Goal: Task Accomplishment & Management: Manage account settings

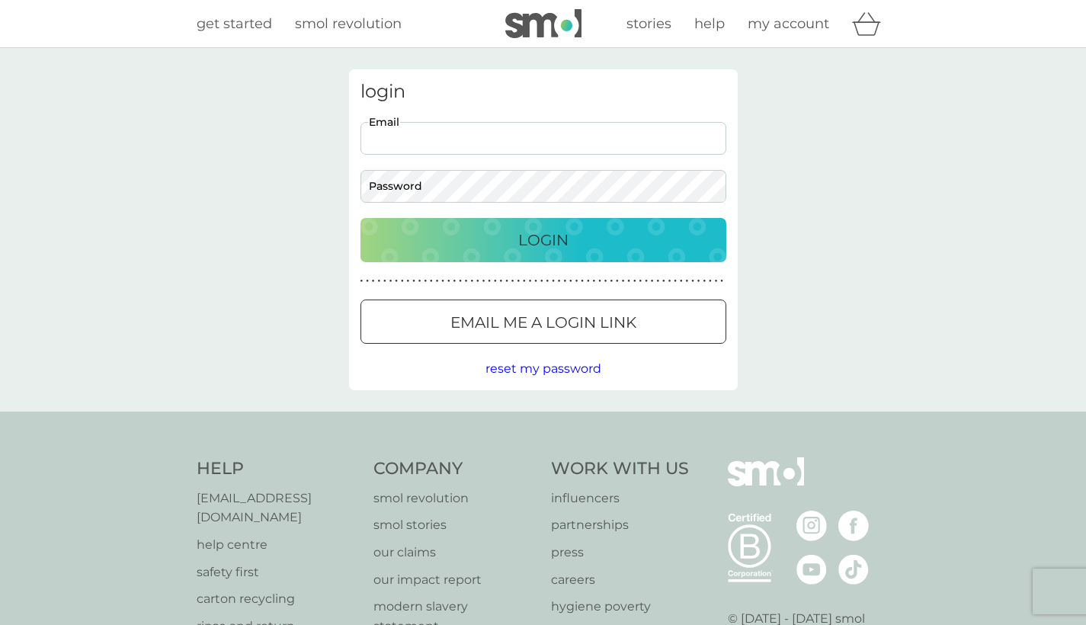
type input "becky_655@hotmail.com"
click at [542, 239] on button "Login" at bounding box center [543, 240] width 366 height 44
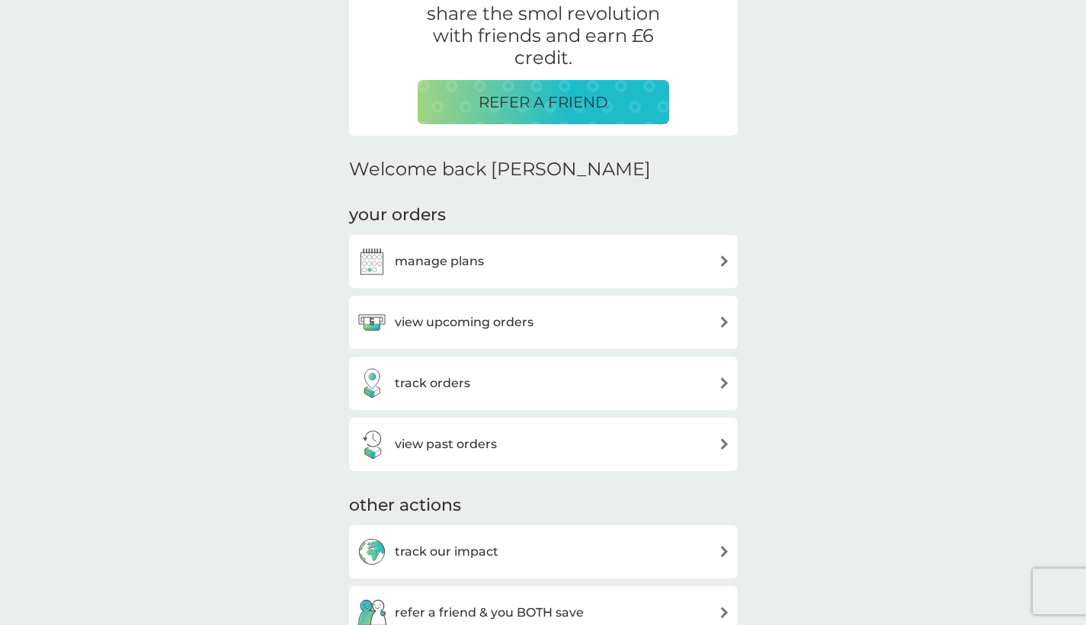
scroll to position [347, 0]
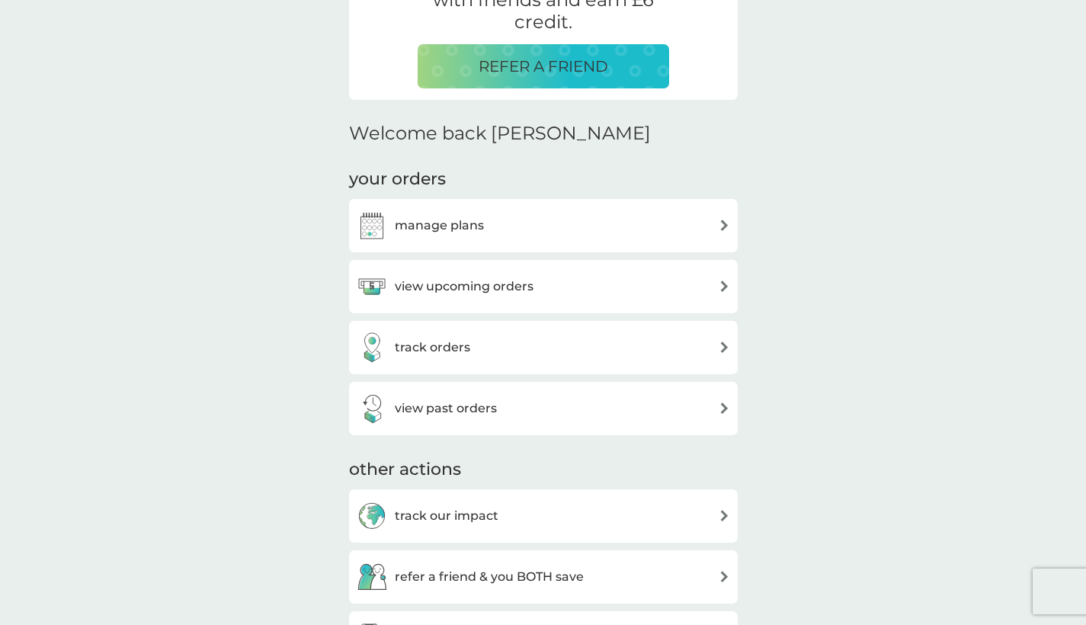
click at [573, 226] on div "manage plans" at bounding box center [543, 225] width 373 height 30
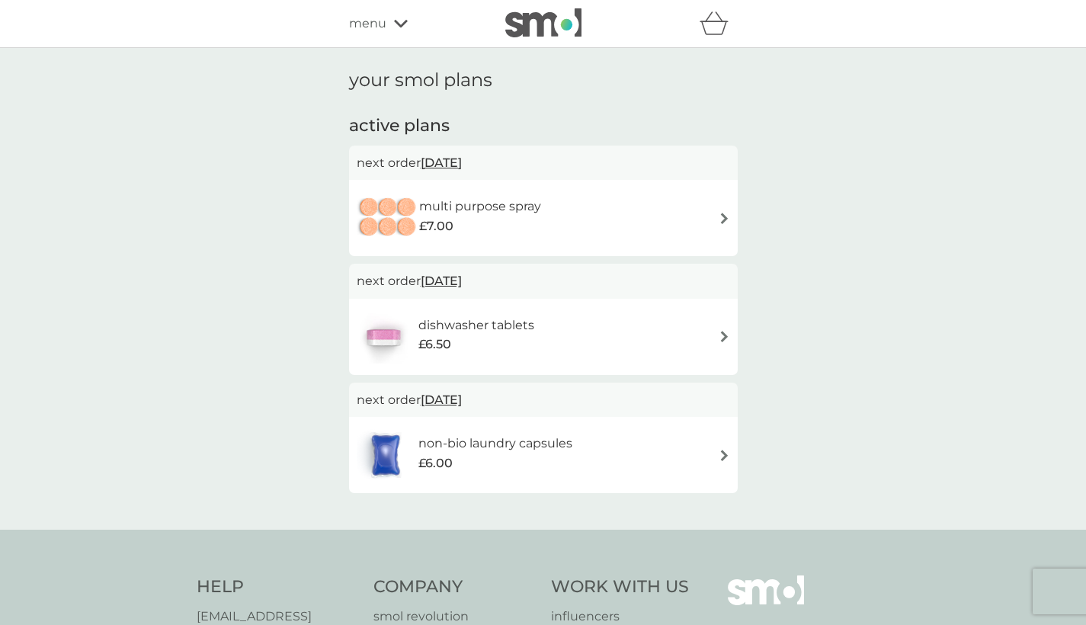
click at [717, 335] on div "dishwasher tablets £6.50" at bounding box center [543, 336] width 373 height 53
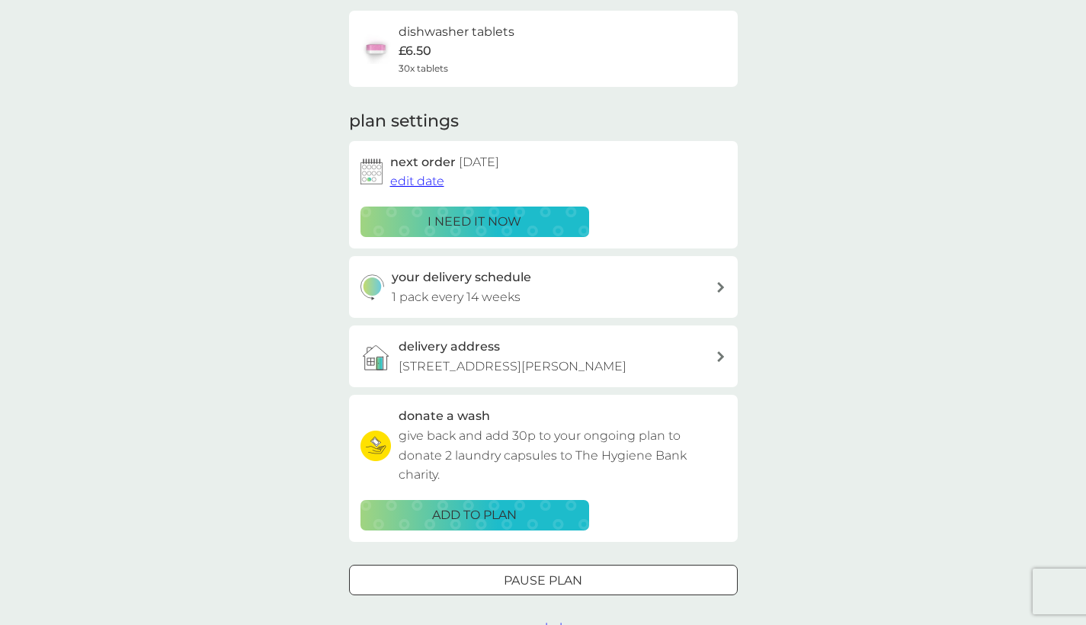
scroll to position [117, 0]
click at [641, 571] on div "Pause plan" at bounding box center [543, 581] width 387 height 20
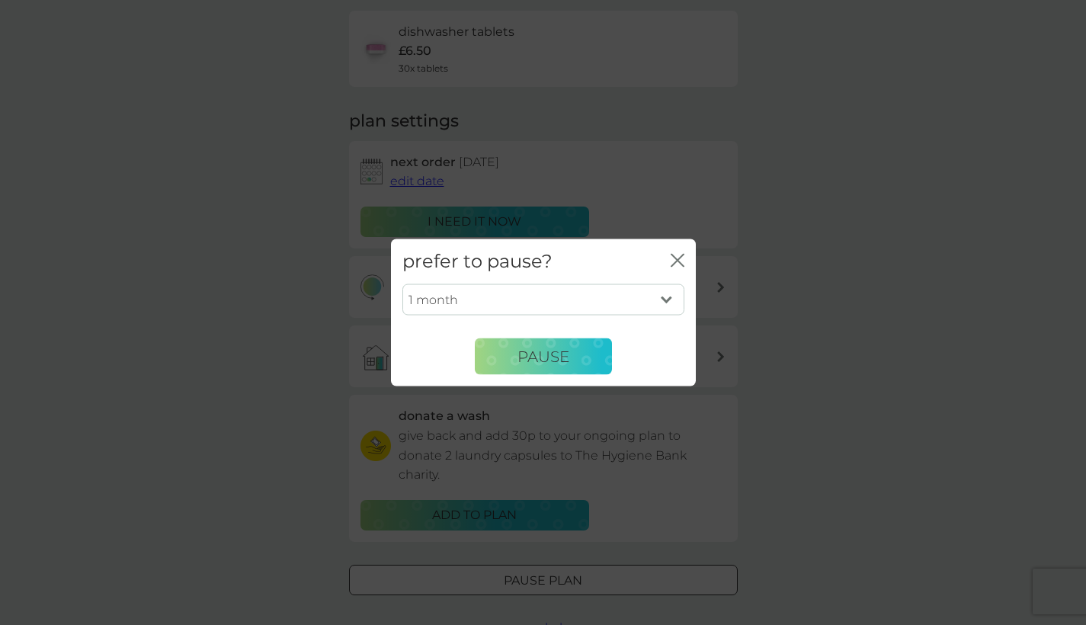
select select "2"
click at [559, 351] on span "Pause" at bounding box center [543, 356] width 52 height 18
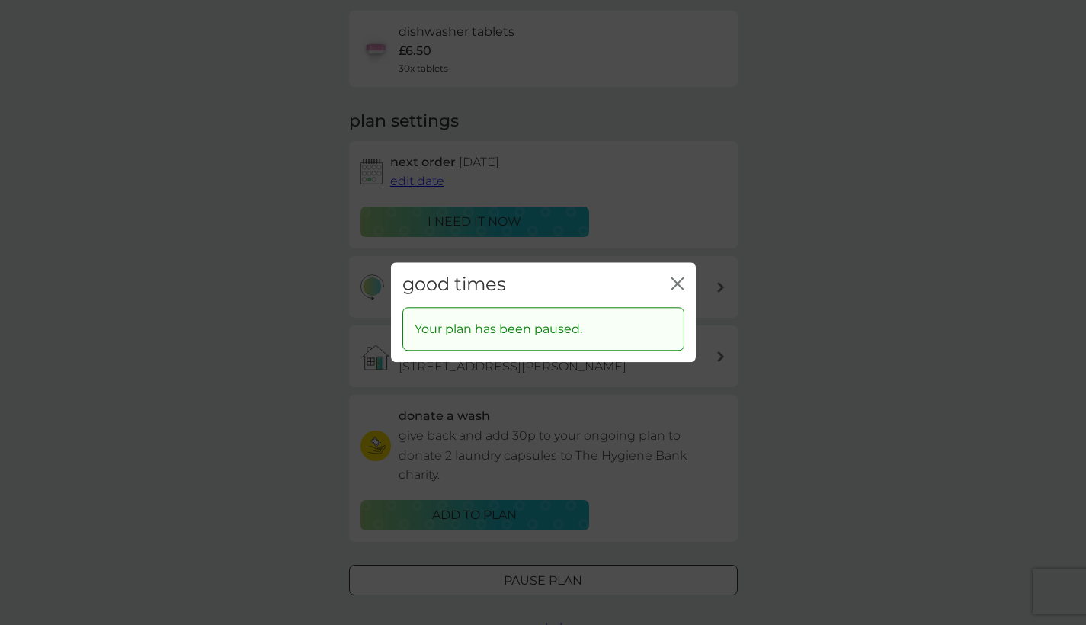
click at [676, 278] on icon "close" at bounding box center [677, 284] width 14 height 14
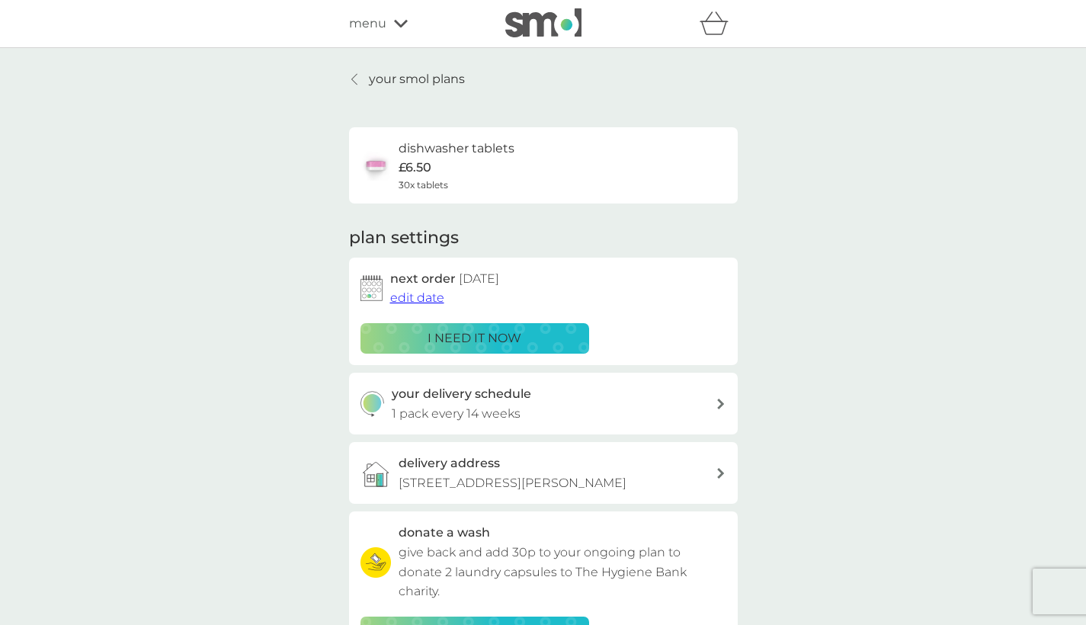
scroll to position [0, 0]
click at [346, 75] on div "your smol plans dishwasher tablets £6.50 30x tablets plan settings next order […" at bounding box center [542, 411] width 411 height 684
click at [356, 77] on icon at bounding box center [354, 79] width 6 height 12
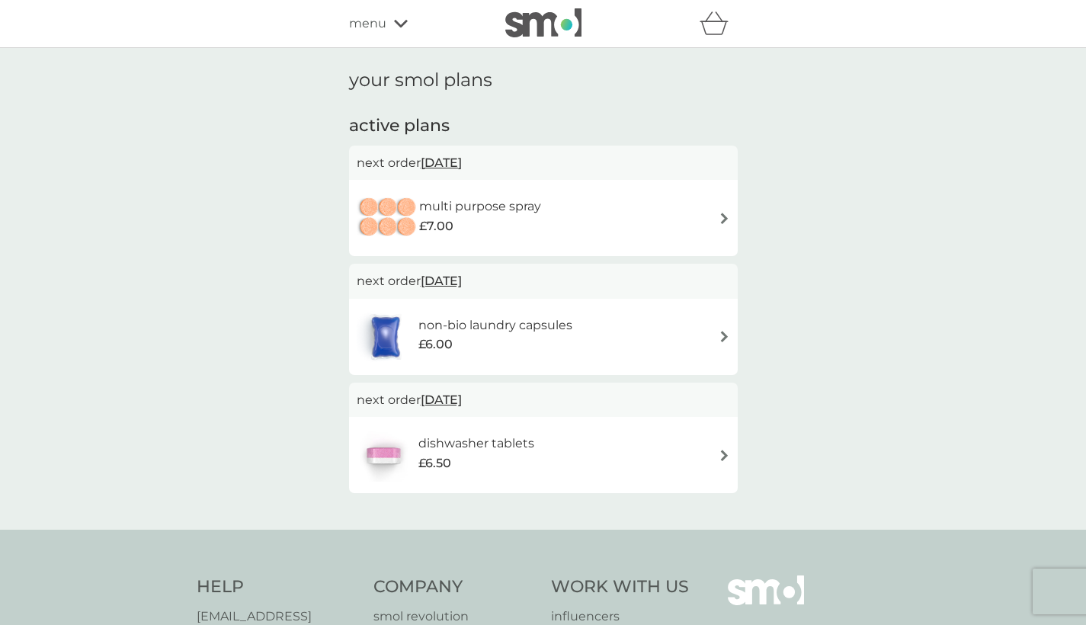
click at [593, 212] on div "multi purpose spray £7.00" at bounding box center [543, 217] width 373 height 53
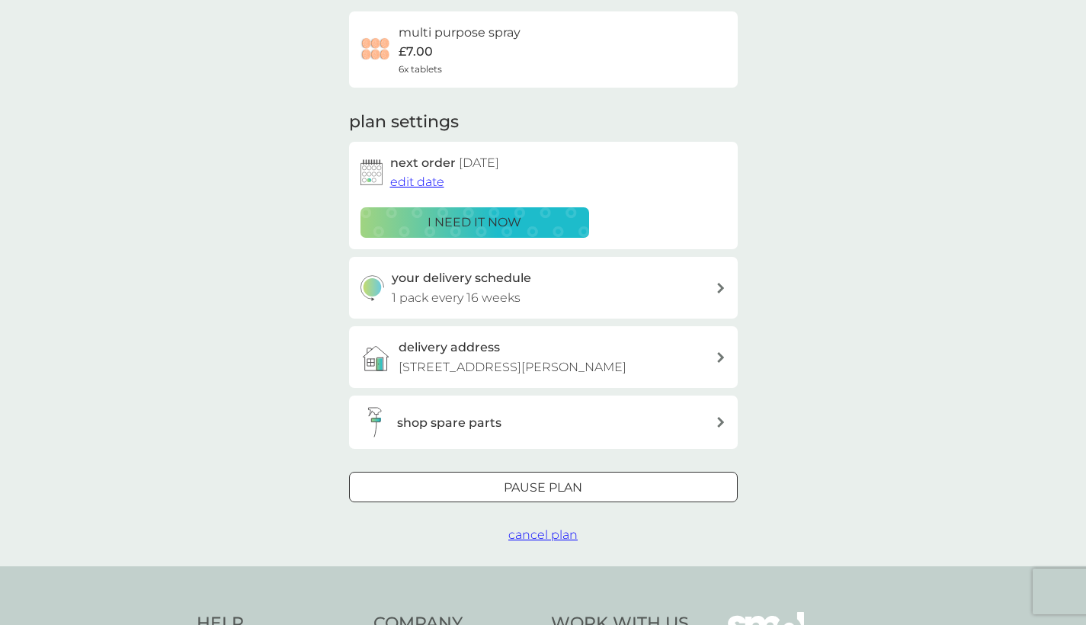
scroll to position [117, 0]
click at [567, 489] on p "Pause plan" at bounding box center [543, 486] width 78 height 20
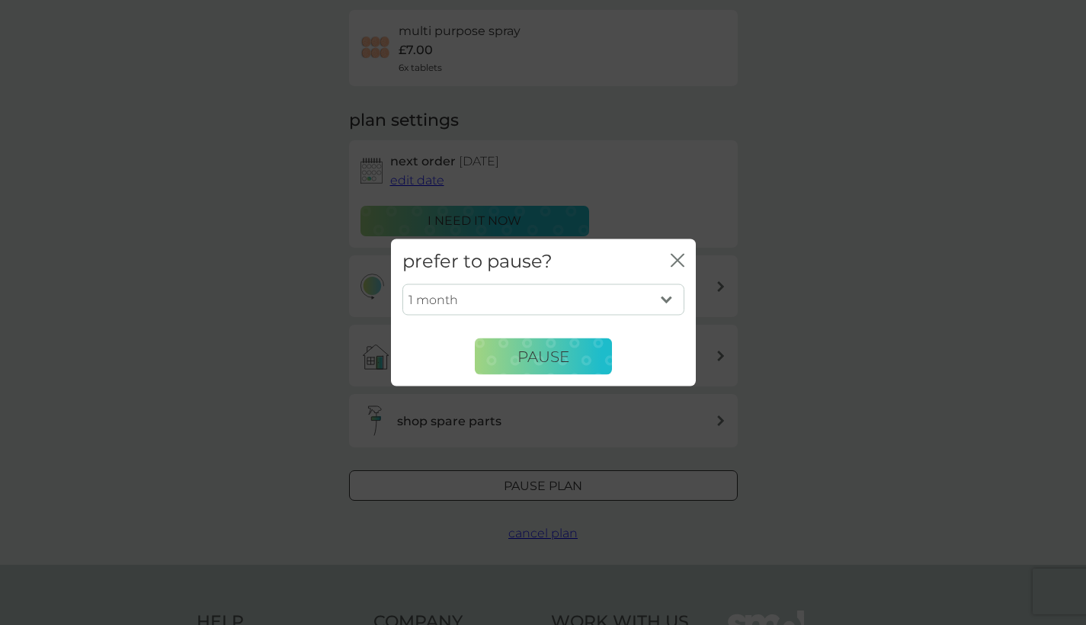
select select "3"
click at [536, 359] on span "Pause" at bounding box center [543, 356] width 52 height 18
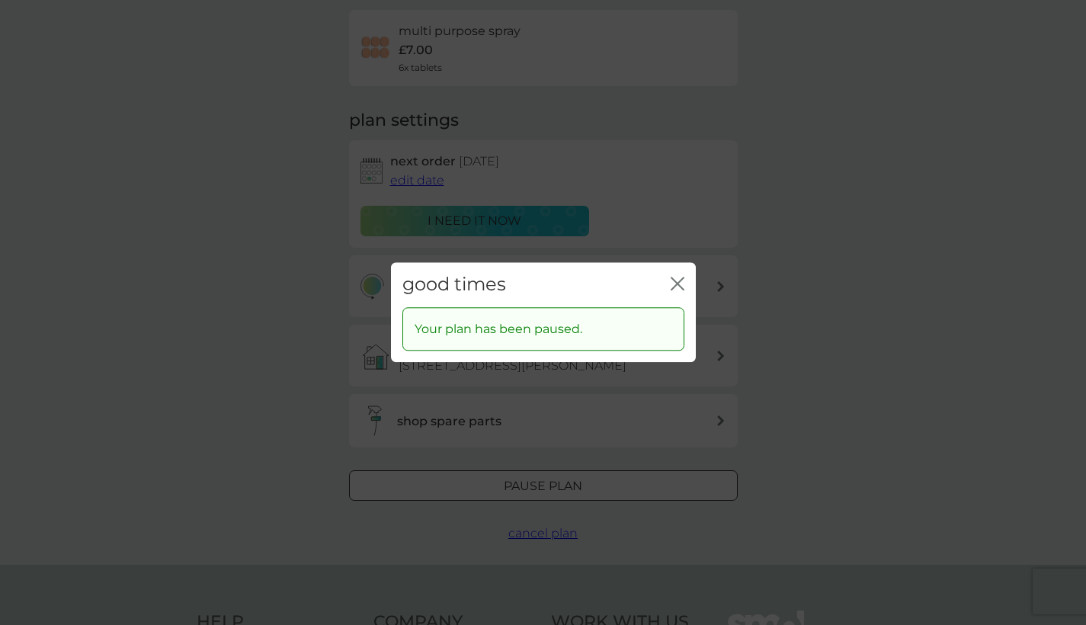
click at [671, 282] on icon "close" at bounding box center [677, 284] width 14 height 14
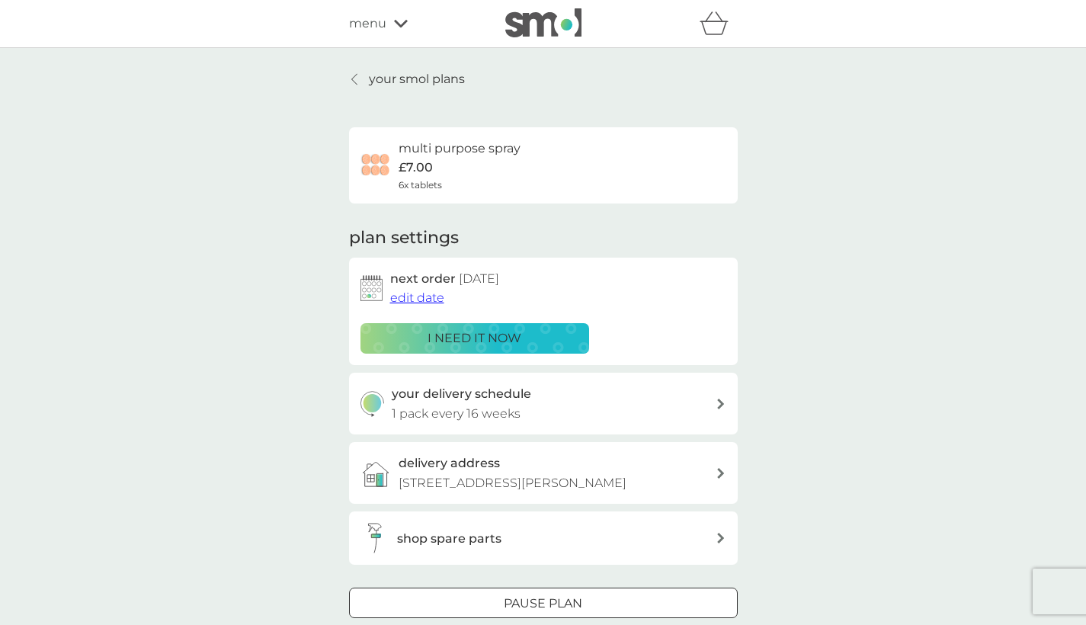
scroll to position [0, 0]
